Goal: Find specific page/section: Find specific page/section

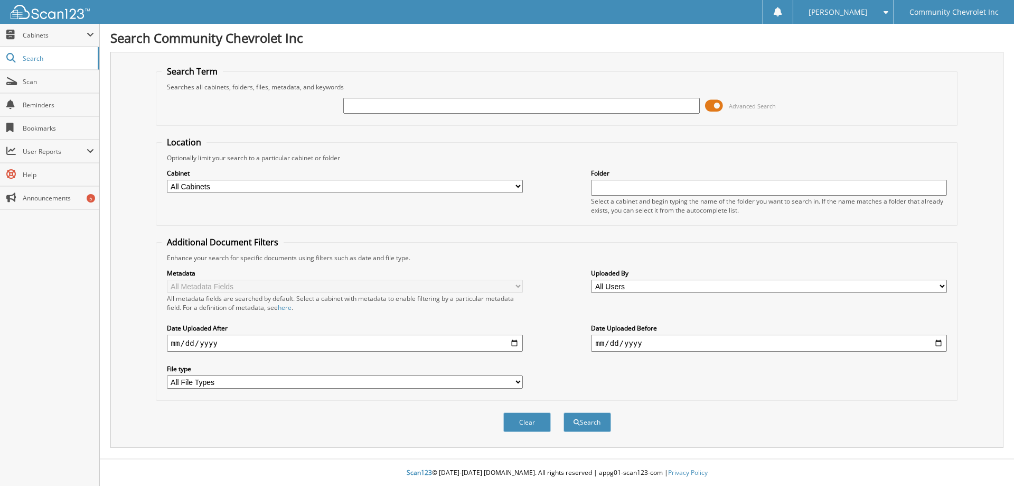
click at [354, 101] on input "text" at bounding box center [521, 106] width 356 height 16
click at [365, 107] on input "text" at bounding box center [521, 106] width 356 height 16
click at [365, 106] on input "text" at bounding box center [521, 106] width 356 height 16
type input "83220"
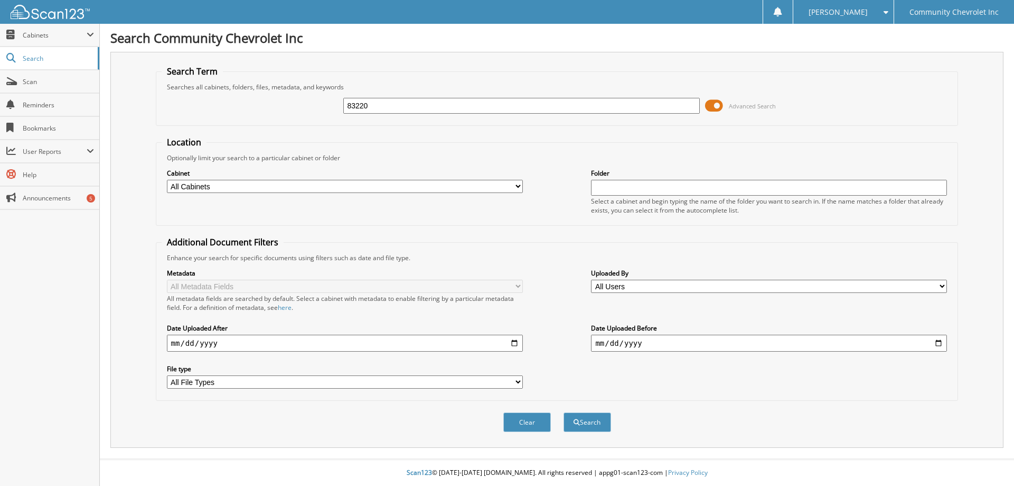
click at [564, 412] on button "Search" at bounding box center [588, 422] width 48 height 20
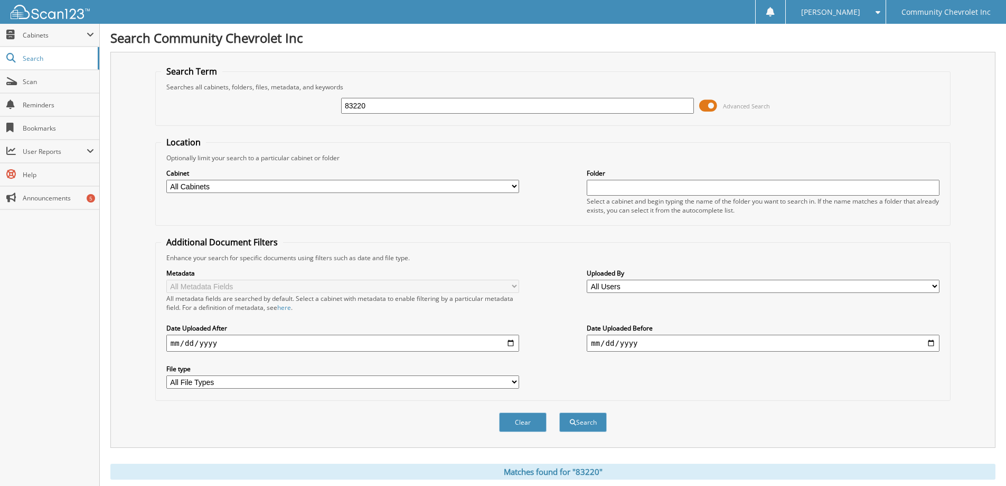
scroll to position [264, 0]
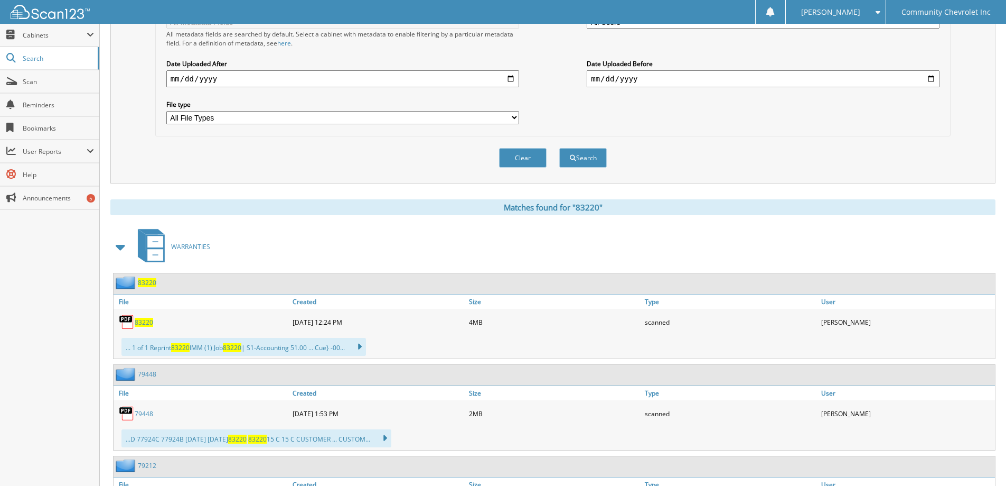
click at [143, 323] on span "83220" at bounding box center [144, 322] width 18 height 9
